Goal: Communication & Community: Ask a question

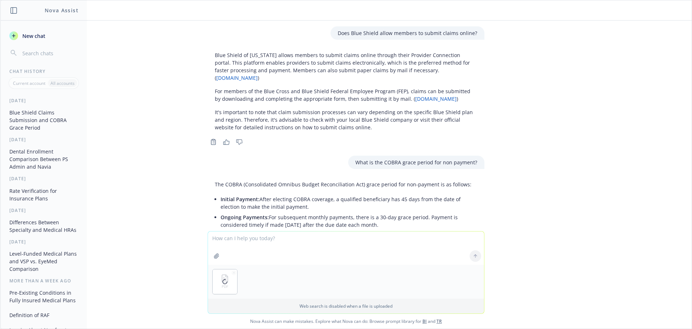
scroll to position [236, 0]
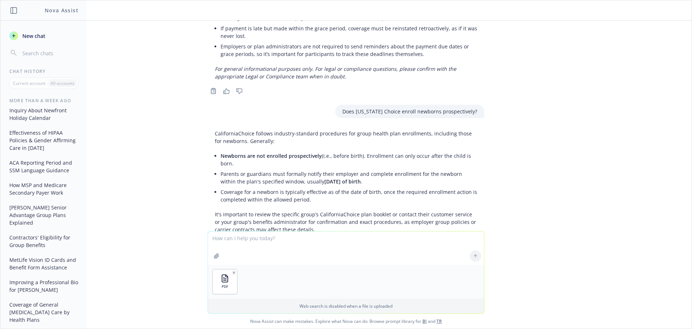
click at [245, 248] on textarea at bounding box center [346, 247] width 276 height 33
paste textarea "DZ-HW / RX L40S"
type textarea "Does my rate sheet match the renewal rates for the DZ-HW / RX L40S plan?"
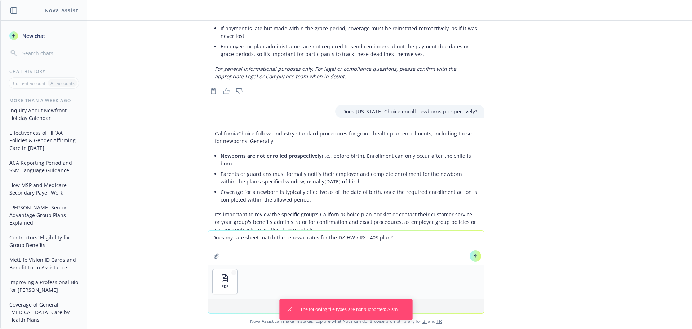
click at [330, 257] on div "Drop files here to attach Supports PDF and images" at bounding box center [346, 271] width 277 height 83
drag, startPoint x: 294, startPoint y: 309, endPoint x: 296, endPoint y: 305, distance: 4.8
click at [293, 309] on button "Dismiss notification" at bounding box center [291, 309] width 9 height 9
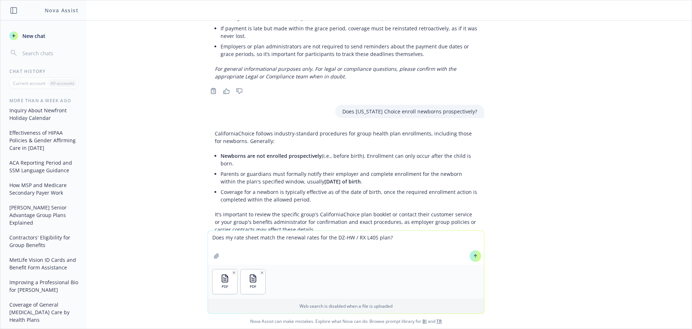
click at [475, 260] on button at bounding box center [476, 256] width 12 height 12
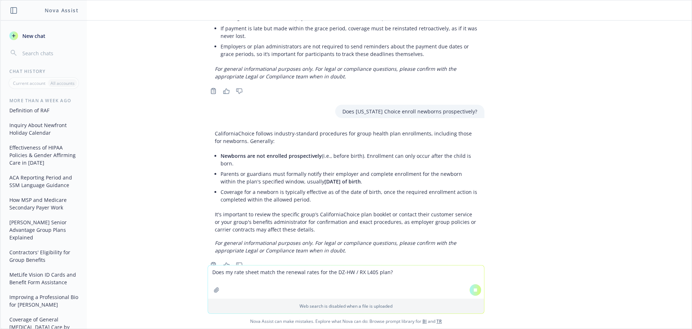
click at [475, 260] on div "Copy to clipboard Thumbs up Thumbs down" at bounding box center [346, 265] width 277 height 10
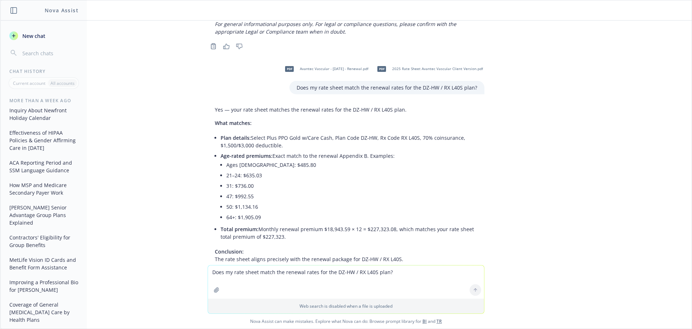
scroll to position [478, 0]
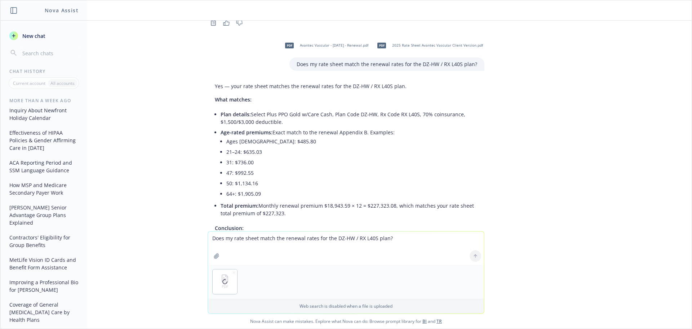
click at [230, 245] on textarea "Does my rate sheet match the renewal rates for the DZ-HW / RX L40S plan?" at bounding box center [346, 247] width 276 height 33
type textarea "P"
click at [309, 237] on textarea "Do my [PERSON_NAME] Platinum 90 HMO 0/20 rates align with the [PERSON_NAME] ren…" at bounding box center [346, 247] width 276 height 34
drag, startPoint x: 332, startPoint y: 236, endPoint x: 312, endPoint y: 238, distance: 19.9
click at [312, 238] on textarea "Do my [PERSON_NAME] Platinum 90 HMO 0/20 rates align with the [PERSON_NAME] ren…" at bounding box center [346, 247] width 276 height 34
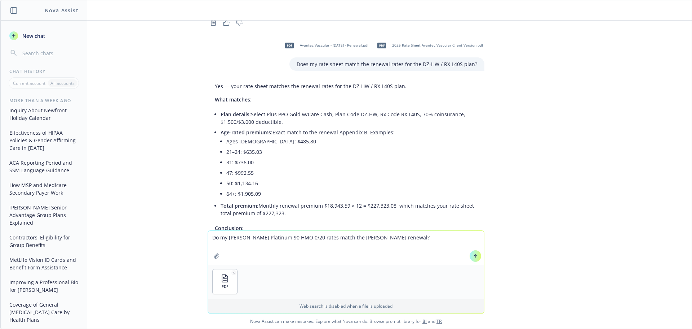
type textarea "Do my [PERSON_NAME] Platinum 90 HMO 0/20 rates match the [PERSON_NAME] renewal?"
click at [475, 256] on icon at bounding box center [475, 255] width 5 height 5
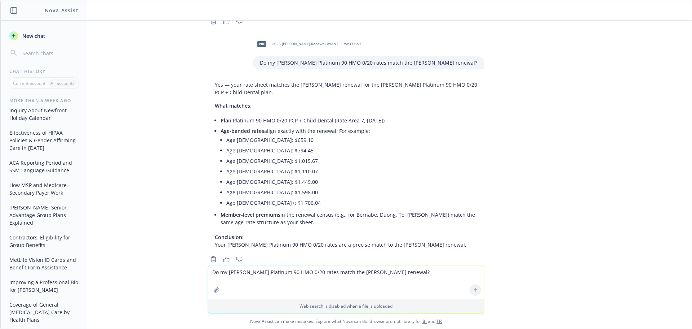
scroll to position [716, 0]
